Goal: Information Seeking & Learning: Learn about a topic

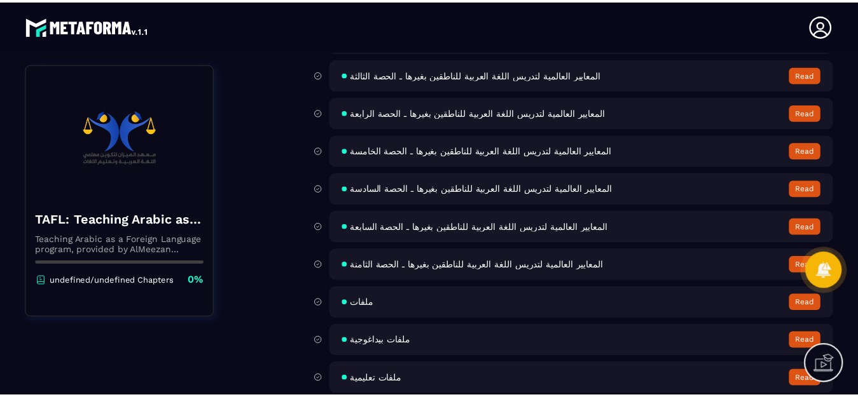
scroll to position [610, 0]
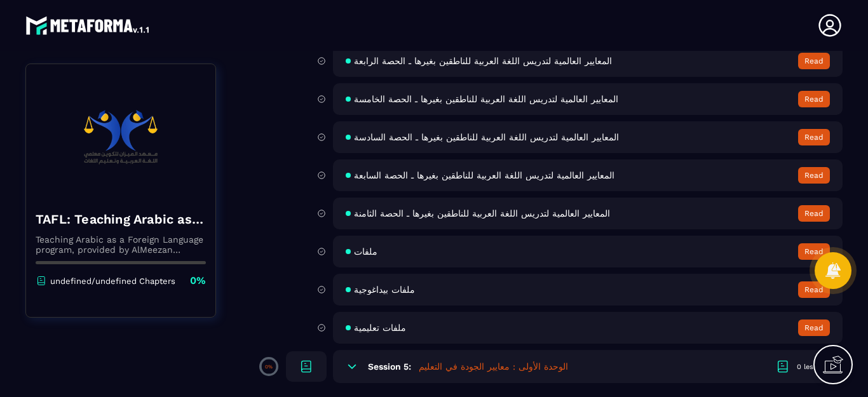
click at [810, 217] on button "Read" at bounding box center [815, 213] width 32 height 17
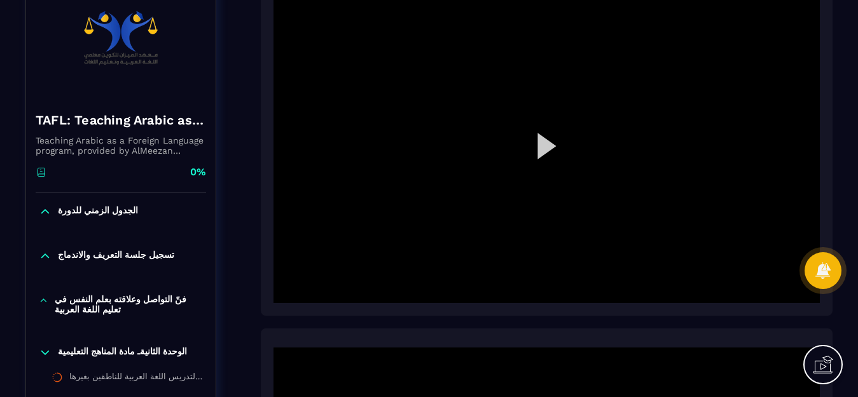
scroll to position [127, 0]
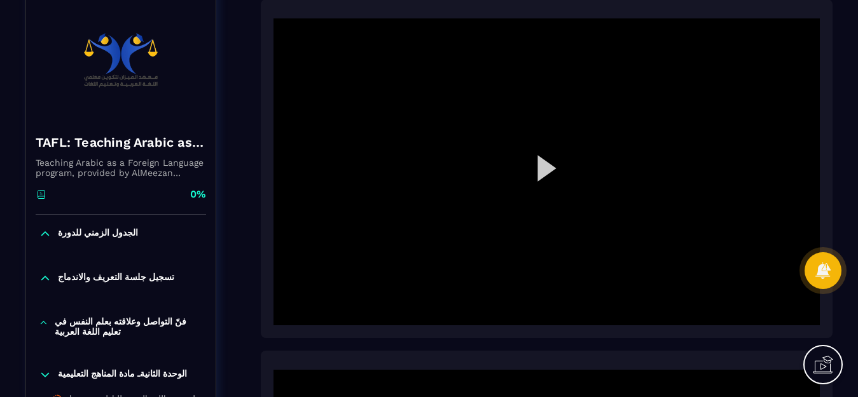
click at [548, 172] on div at bounding box center [546, 171] width 546 height 307
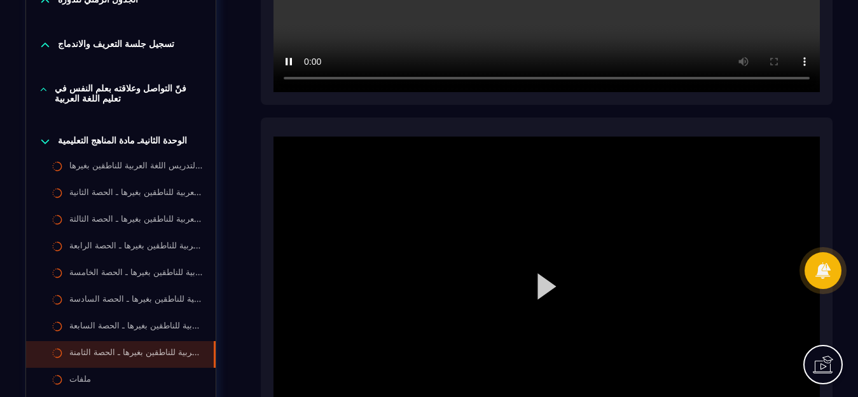
scroll to position [381, 0]
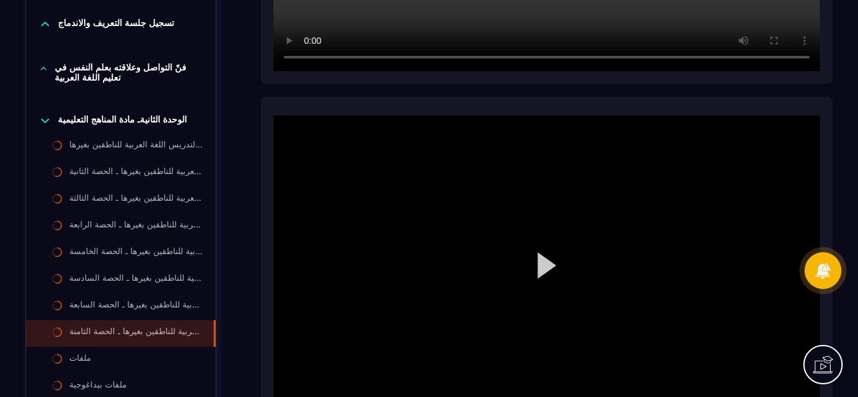
click at [540, 270] on div at bounding box center [546, 269] width 546 height 307
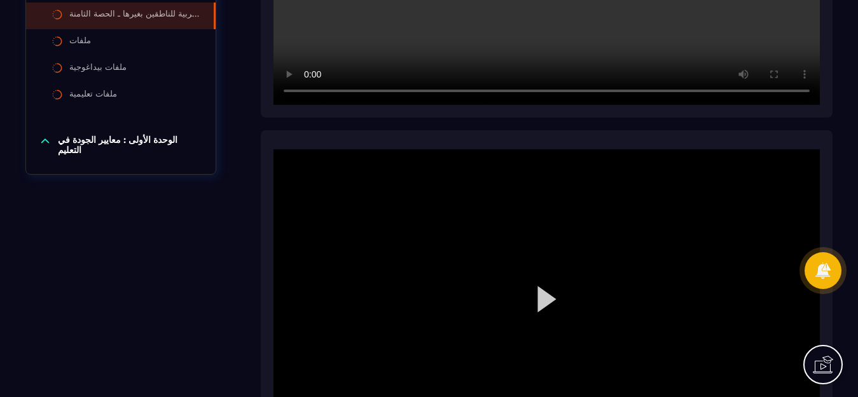
scroll to position [763, 0]
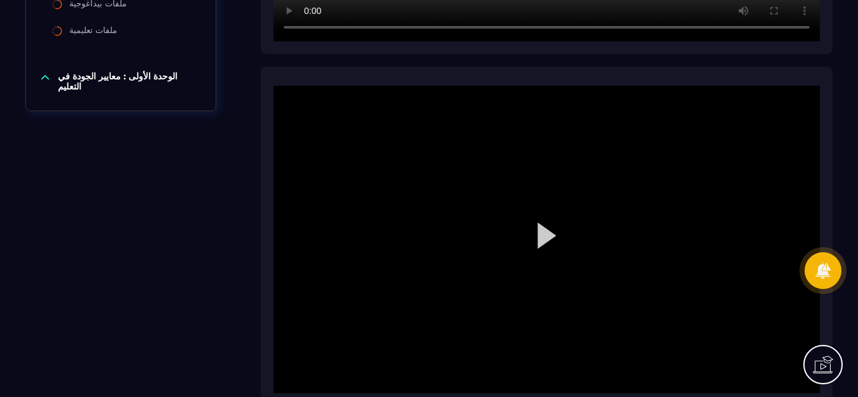
click at [542, 248] on div at bounding box center [546, 239] width 546 height 307
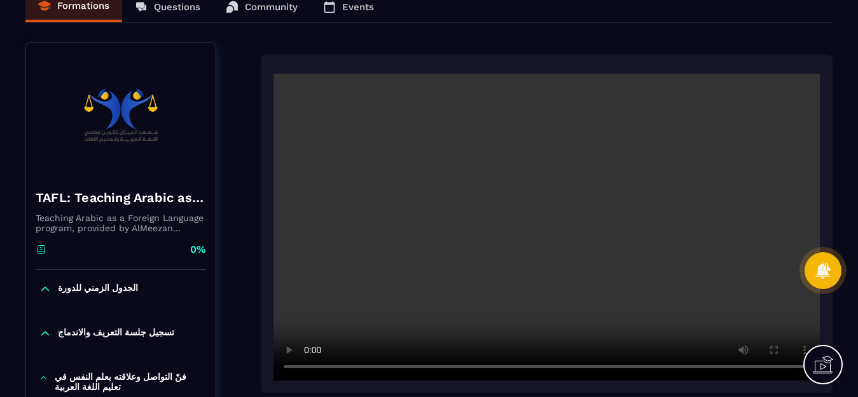
scroll to position [64, 0]
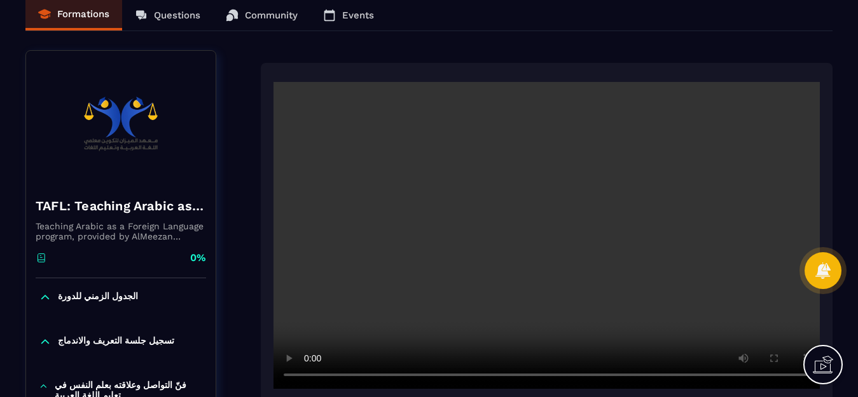
click at [626, 373] on video at bounding box center [546, 235] width 546 height 307
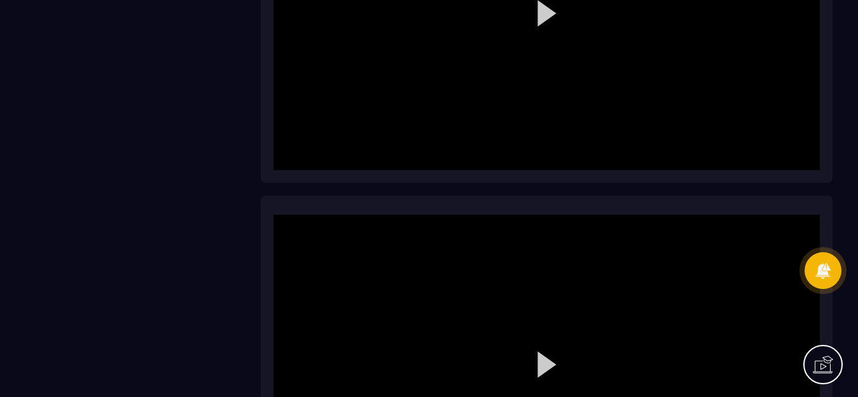
scroll to position [4621, 0]
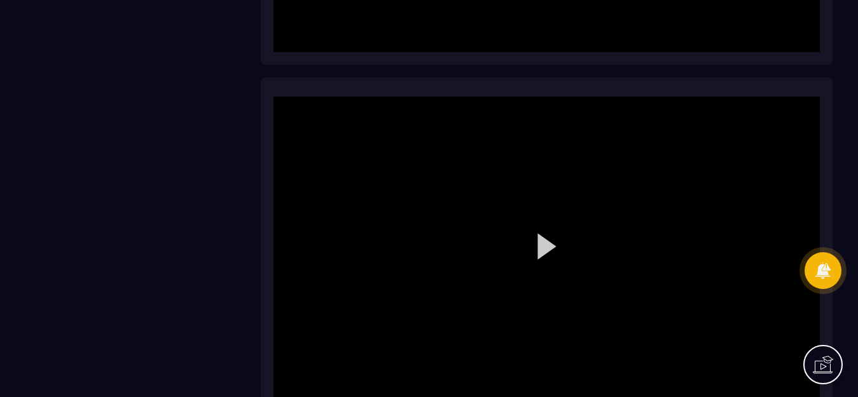
click at [543, 250] on div at bounding box center [546, 250] width 546 height 307
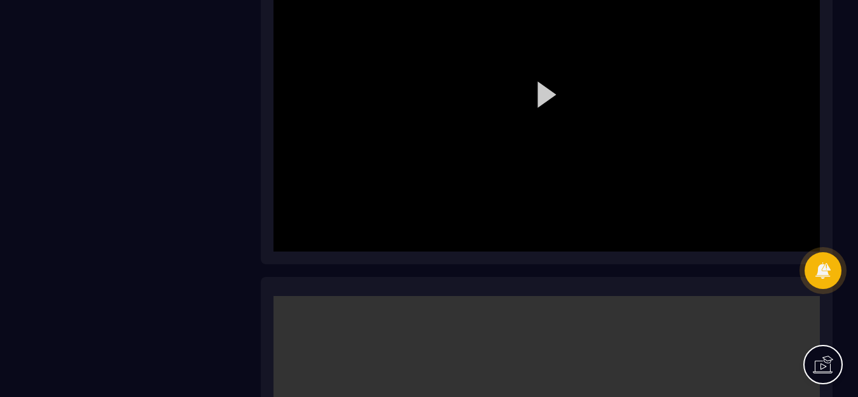
scroll to position [4367, 0]
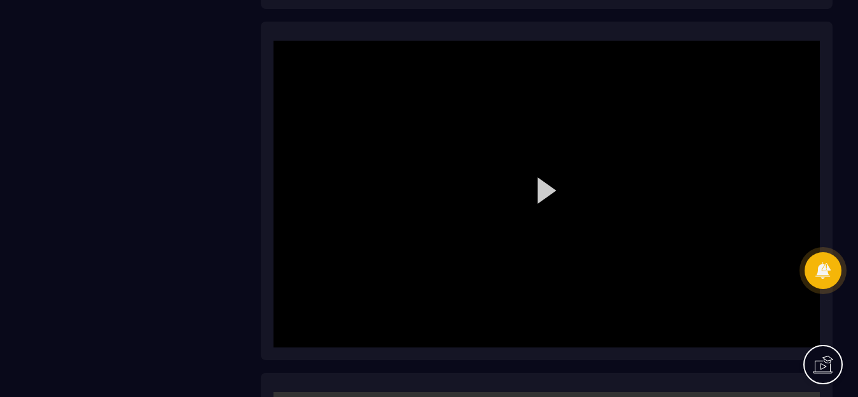
click at [539, 149] on div at bounding box center [546, 194] width 546 height 307
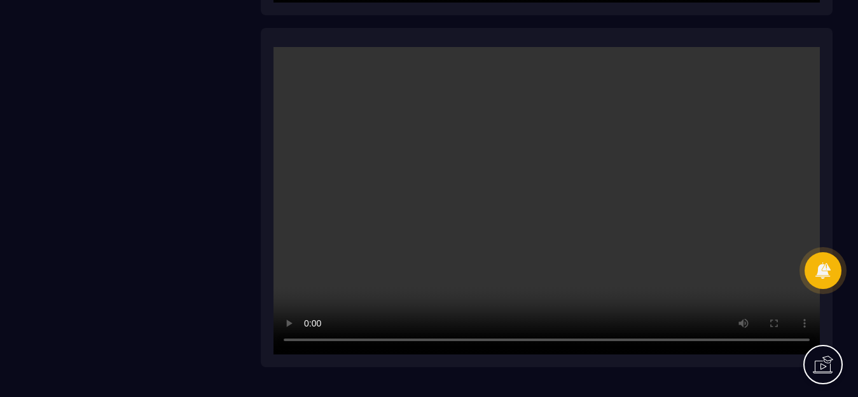
scroll to position [4684, 0]
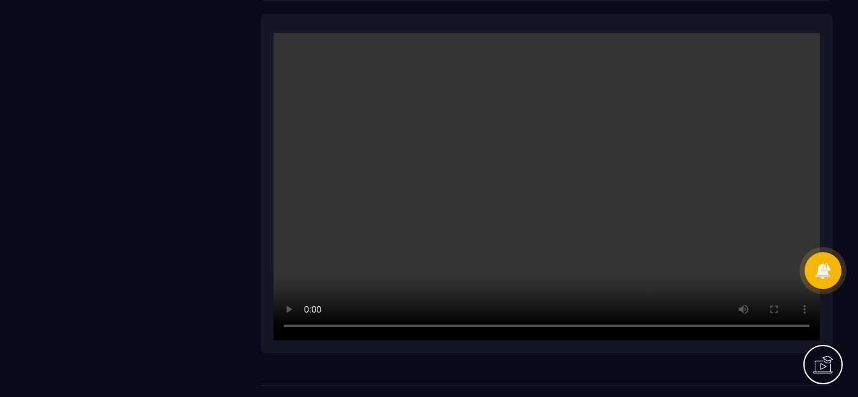
click at [789, 326] on video at bounding box center [546, 186] width 546 height 307
